Goal: Communication & Community: Answer question/provide support

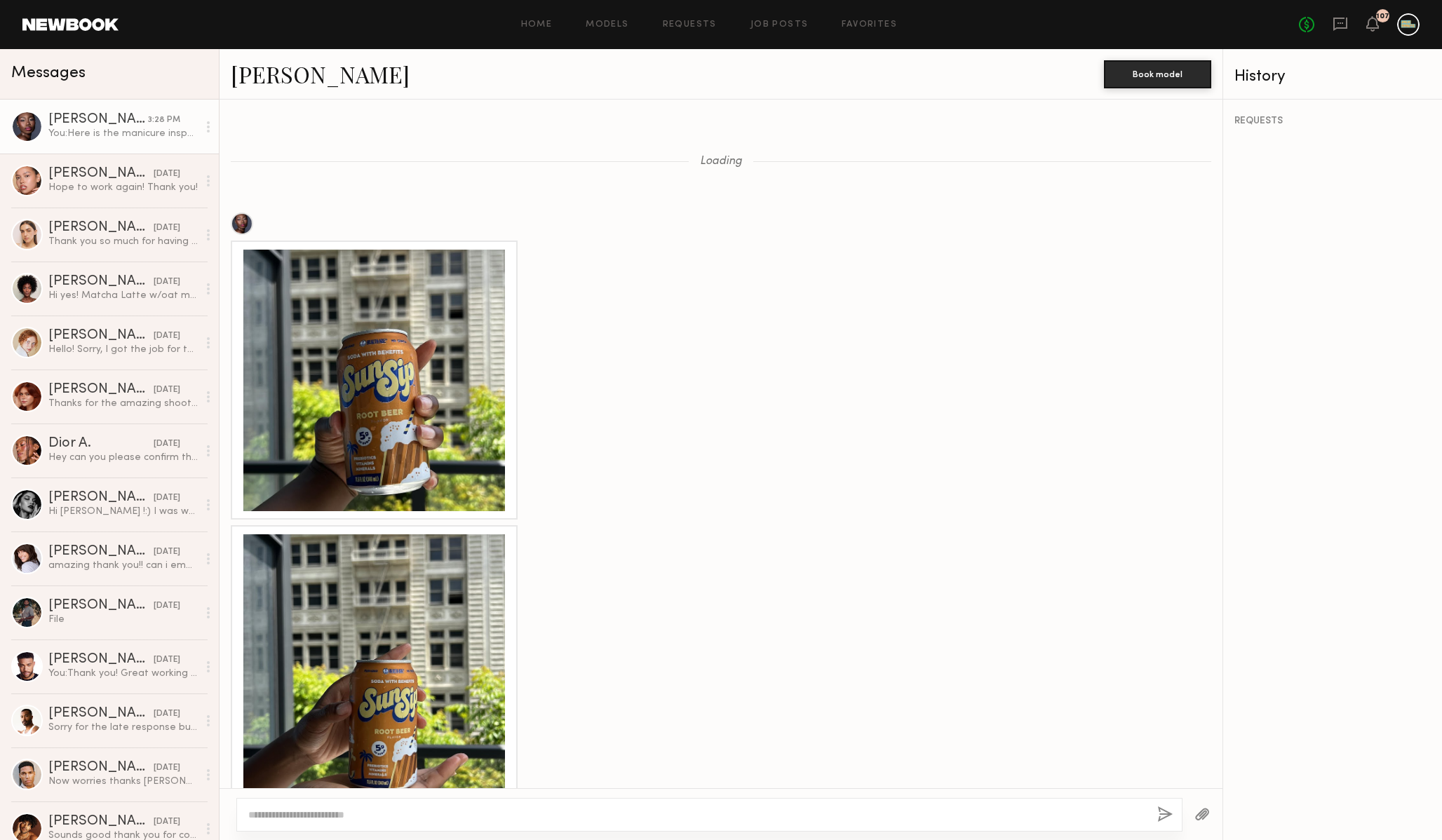
scroll to position [3078, 0]
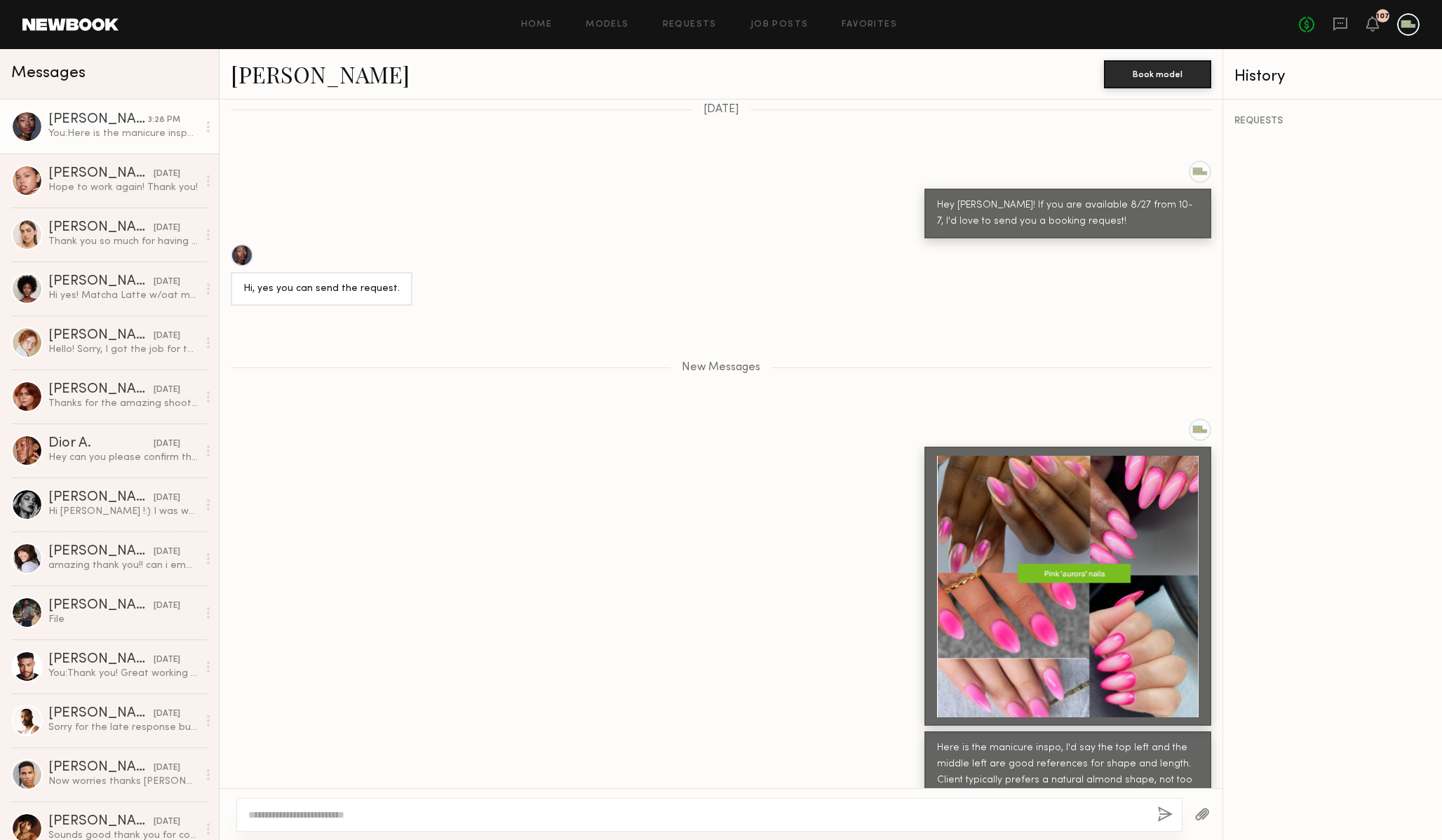
click at [1055, 581] on div at bounding box center [1068, 586] width 262 height 262
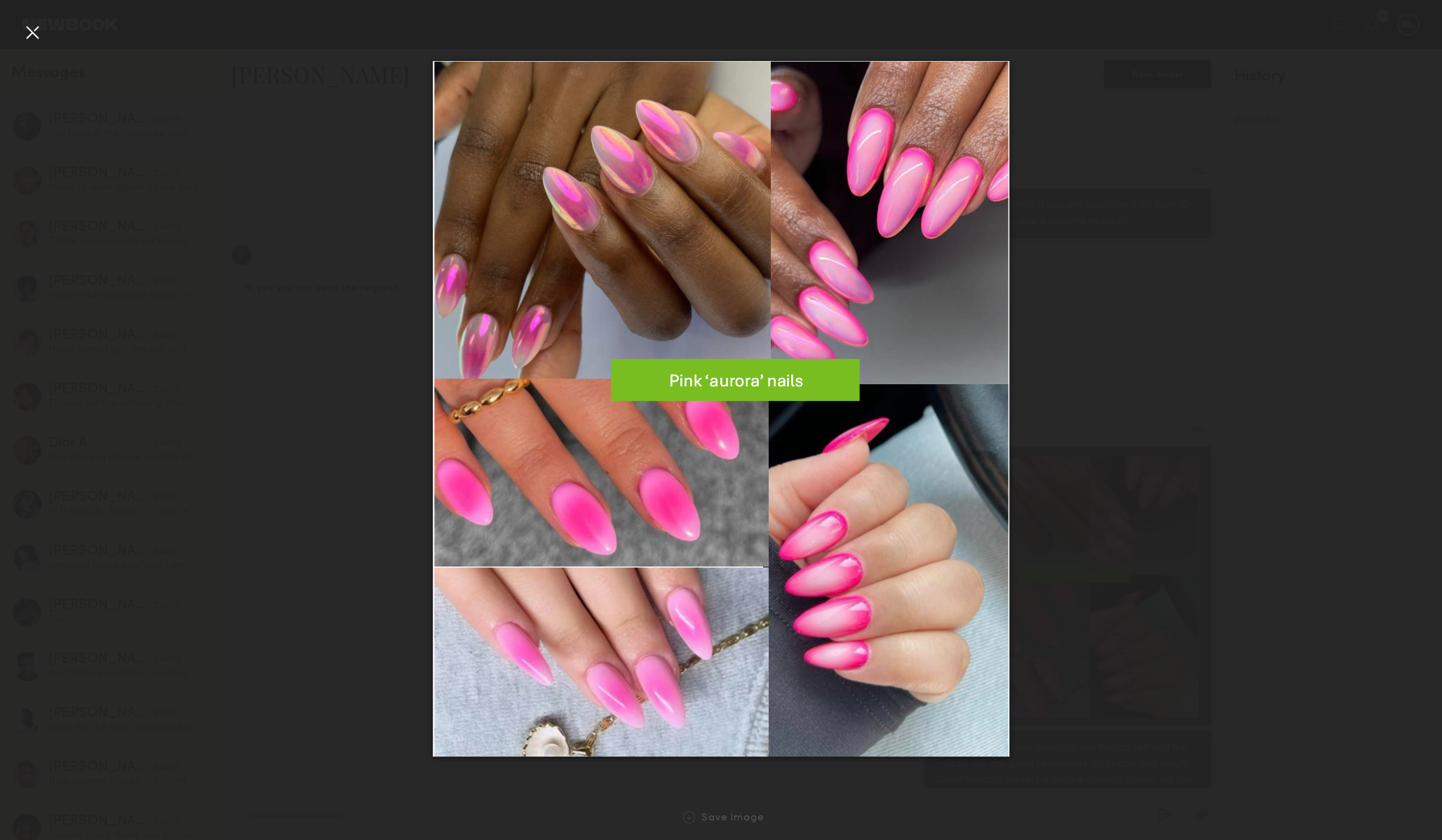
click at [362, 506] on div at bounding box center [721, 409] width 1442 height 773
click at [29, 26] on div at bounding box center [32, 32] width 23 height 23
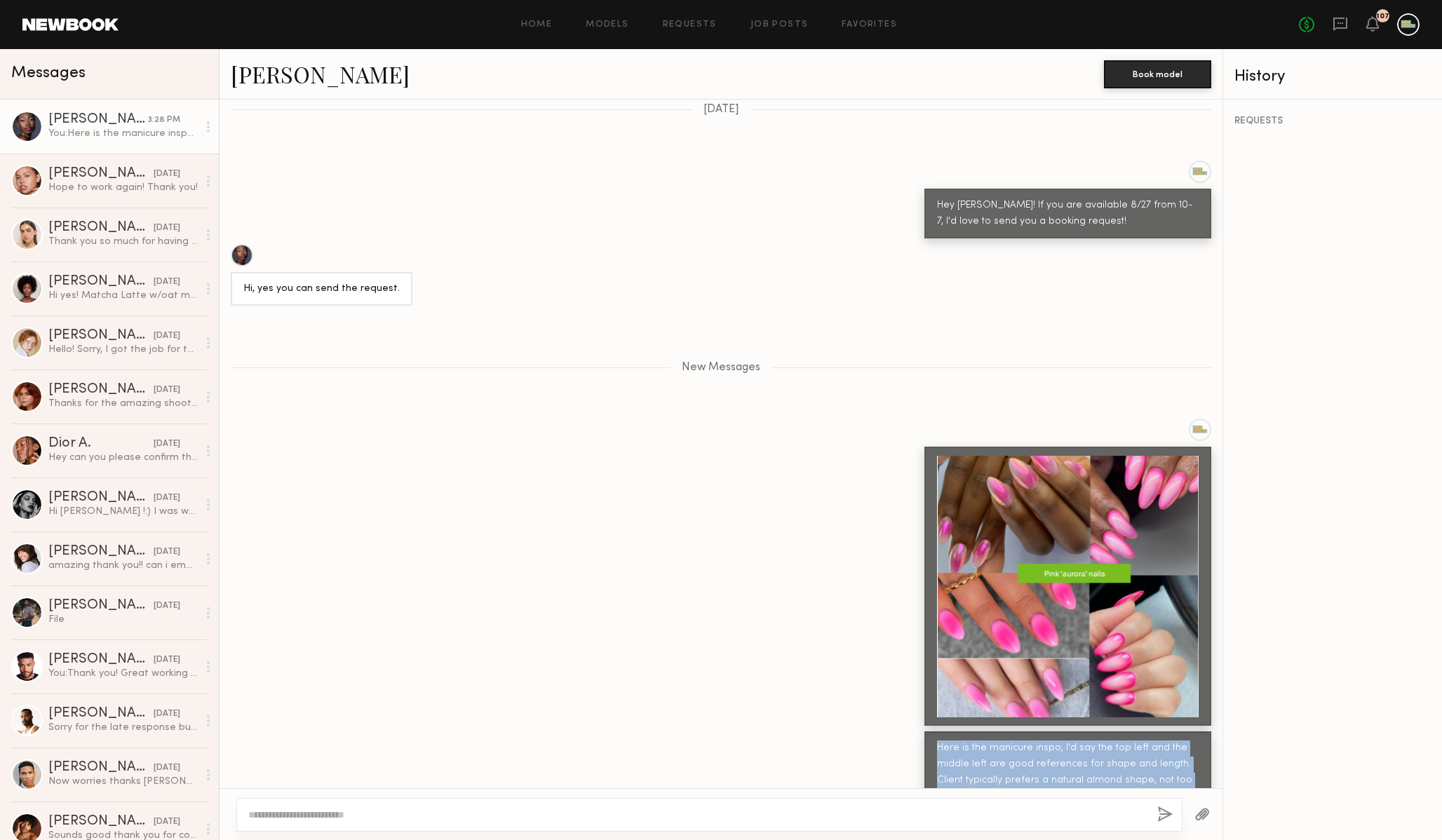
drag, startPoint x: 938, startPoint y: 709, endPoint x: 1043, endPoint y: 765, distance: 119.0
click at [1043, 765] on div "Here is the manicure inspo, I'd say the top left and the middle left are good r…" at bounding box center [1068, 772] width 262 height 64
copy div "Here is the manicure inspo, I'd say the top left and the middle left are good r…"
click at [1034, 740] on div "Here is the manicure inspo, I'd say the top left and the middle left are good r…" at bounding box center [1068, 772] width 262 height 64
drag, startPoint x: 985, startPoint y: 765, endPoint x: 927, endPoint y: 690, distance: 94.8
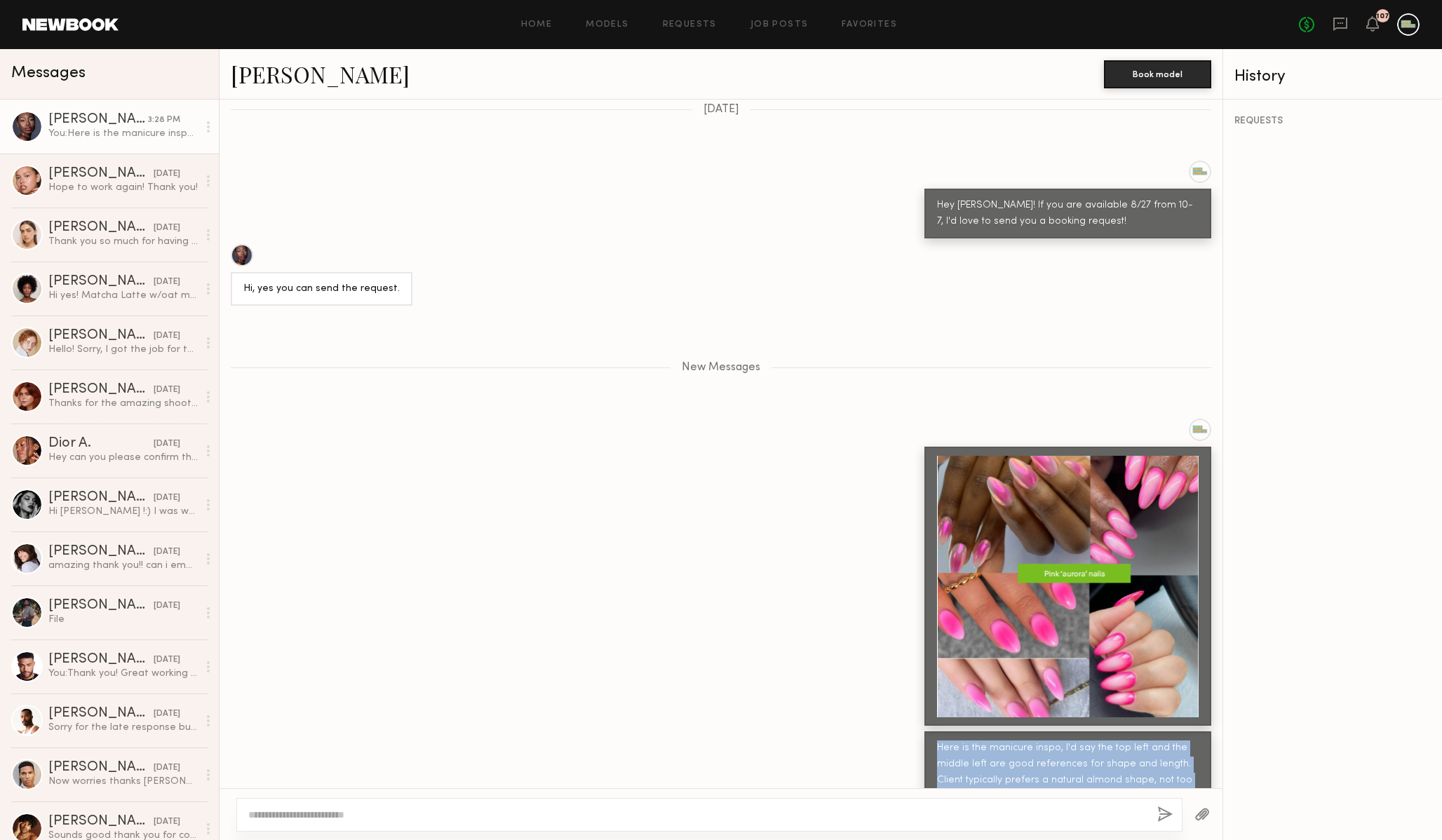
click at [927, 690] on div "Loading Also, i just want to clarify. Would this be a two day shoot or either t…" at bounding box center [721, 444] width 1003 height 689
click at [951, 740] on div "Here is the manicure inspo, I'd say the top left and the middle left are good r…" at bounding box center [1068, 772] width 262 height 64
drag, startPoint x: 937, startPoint y: 709, endPoint x: 987, endPoint y: 757, distance: 69.3
click at [987, 757] on div "Here is the manicure inspo, I'd say the top left and the middle left are good r…" at bounding box center [1068, 772] width 262 height 64
copy div "Here is the manicure inspo, I'd say the top left and the middle left are good r…"
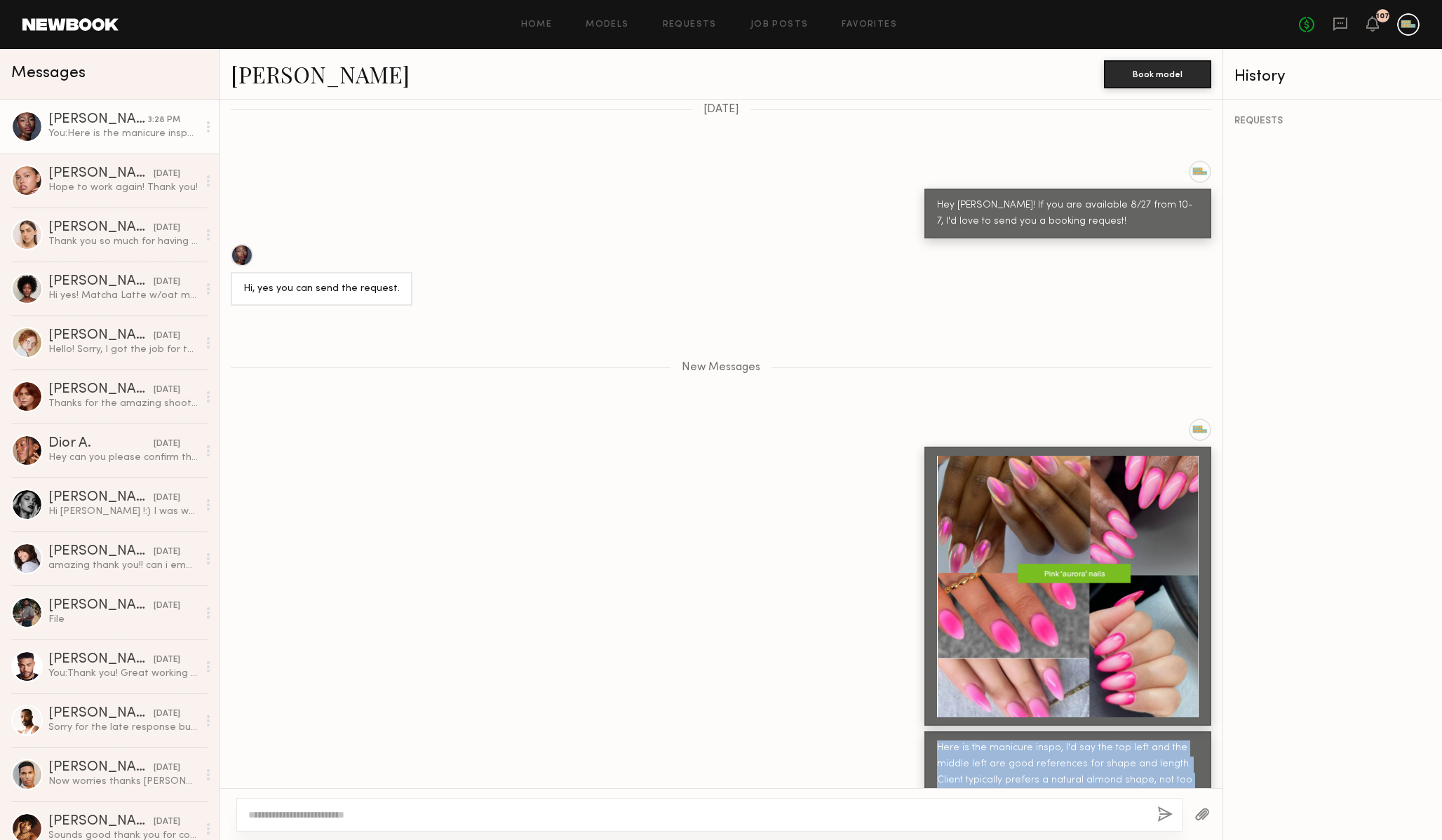
scroll to position [3118, 0]
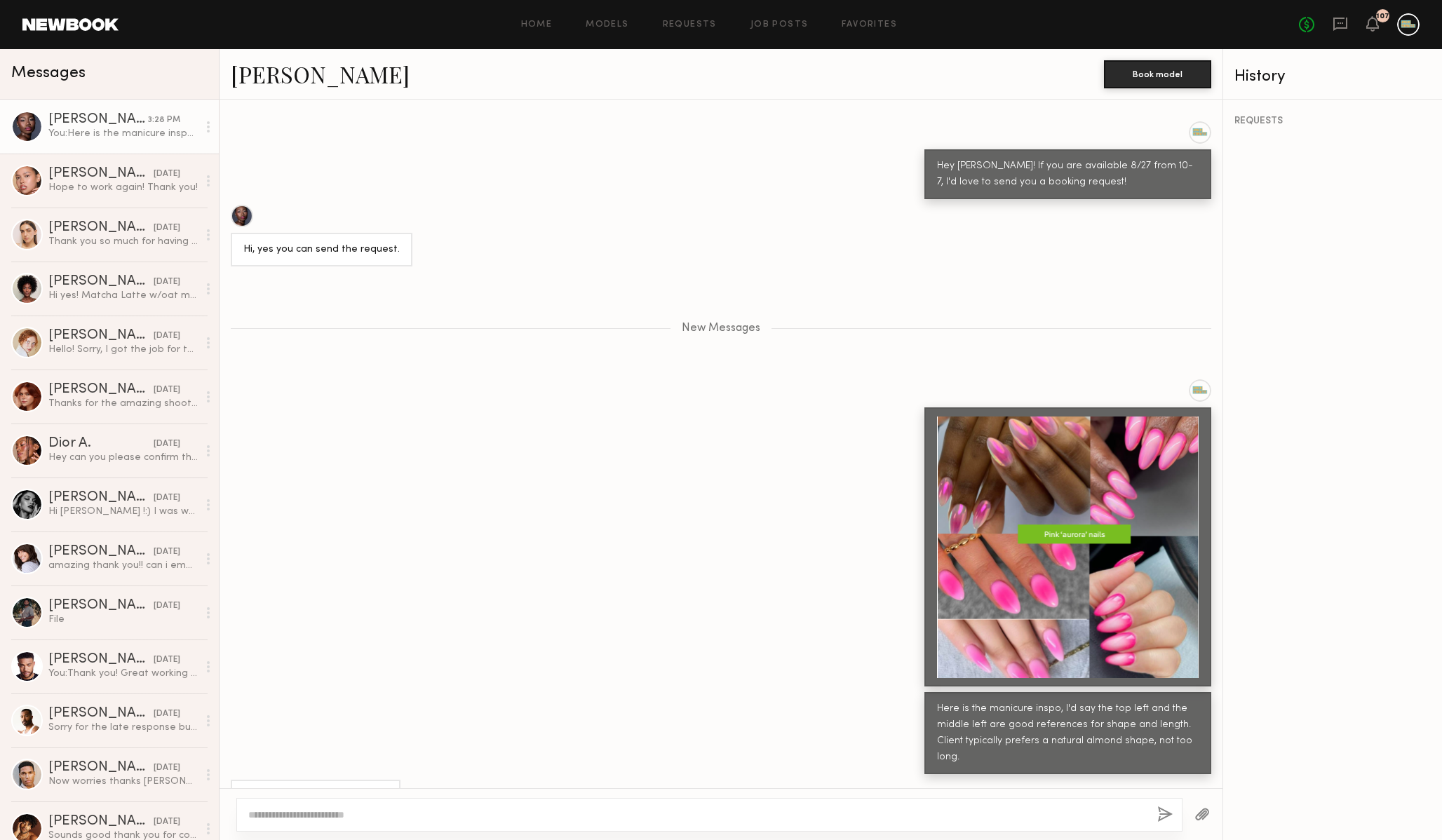
click at [619, 533] on div at bounding box center [721, 533] width 1003 height 307
click at [673, 515] on div at bounding box center [721, 533] width 1003 height 307
click at [69, 25] on link at bounding box center [70, 24] width 96 height 13
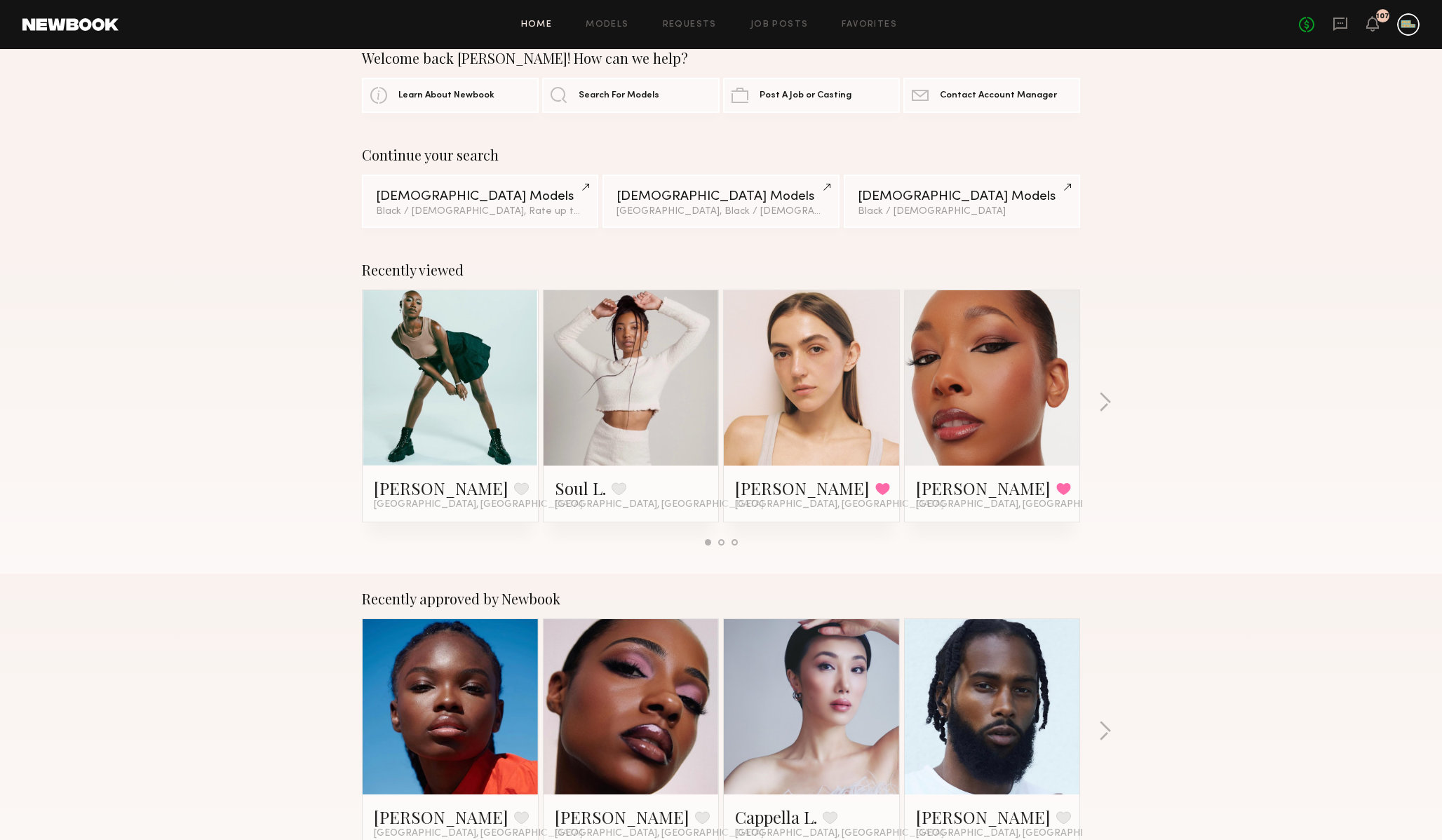
scroll to position [28, 0]
